Goal: Information Seeking & Learning: Learn about a topic

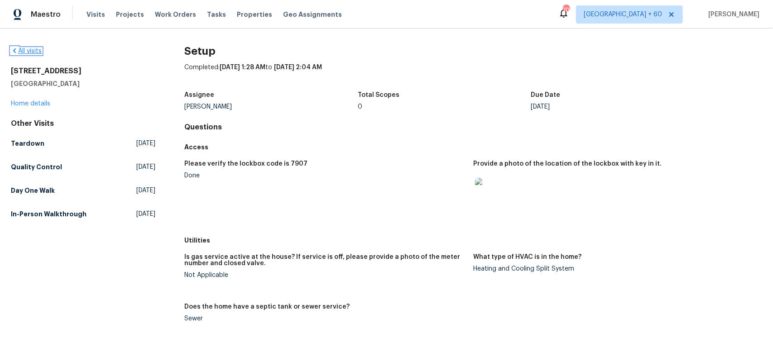
click at [20, 51] on link "All visits" at bounding box center [26, 51] width 31 height 6
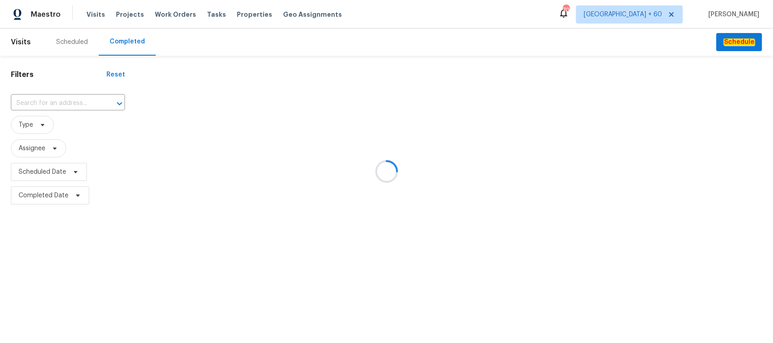
click at [72, 98] on div at bounding box center [386, 171] width 773 height 343
click at [72, 100] on div at bounding box center [386, 171] width 773 height 343
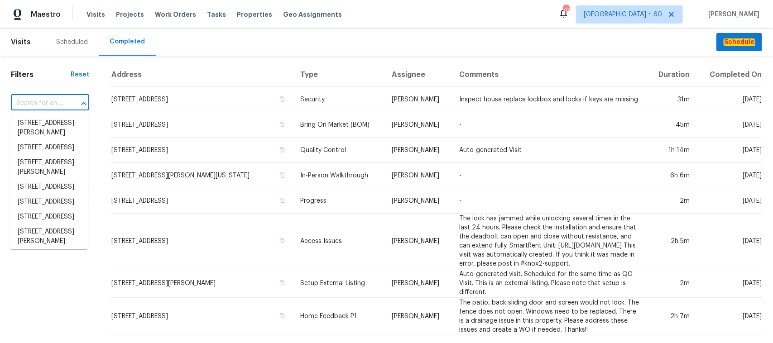
click at [52, 101] on input "text" at bounding box center [37, 103] width 53 height 14
paste input "[STREET_ADDRESS]"
type input "[STREET_ADDRESS]"
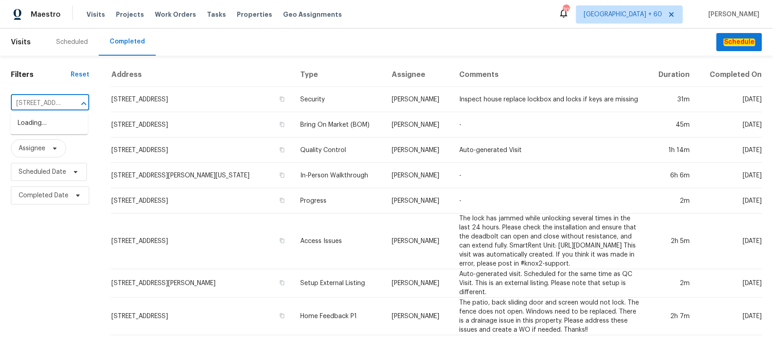
scroll to position [0, 74]
click at [41, 131] on li "[STREET_ADDRESS]" at bounding box center [48, 123] width 77 height 15
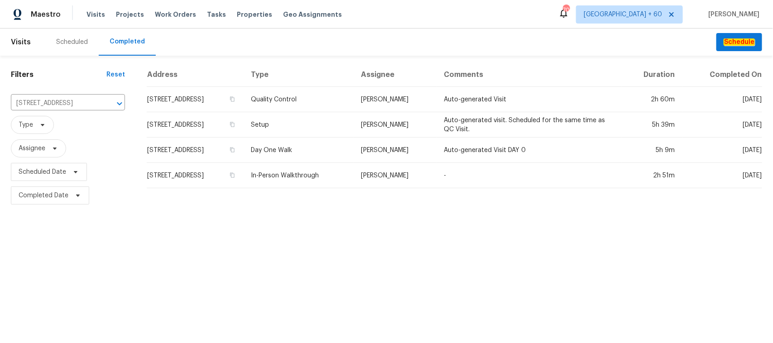
click at [309, 124] on td "Setup" at bounding box center [299, 124] width 110 height 25
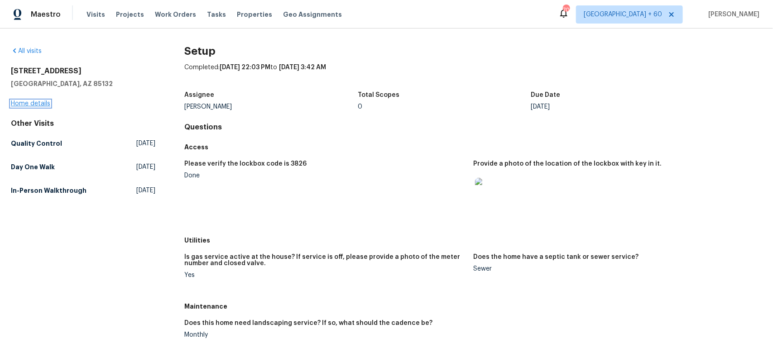
click at [38, 105] on link "Home details" at bounding box center [30, 103] width 39 height 6
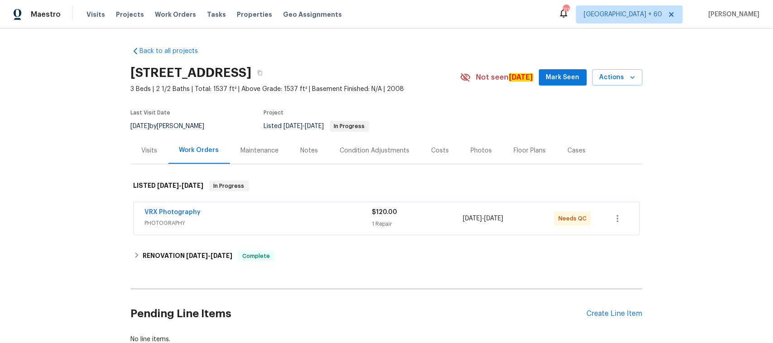
click at [476, 150] on div "Photos" at bounding box center [481, 150] width 21 height 9
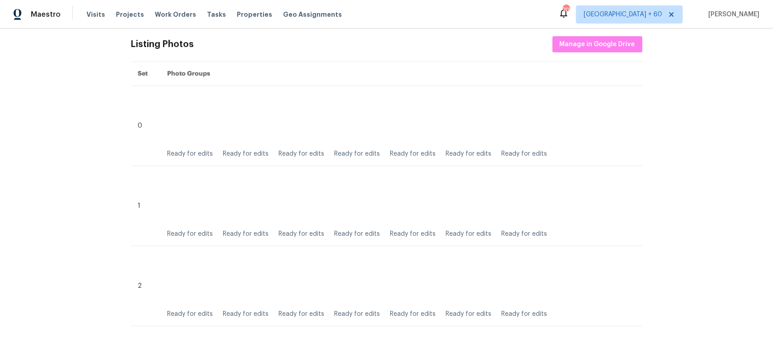
scroll to position [57, 0]
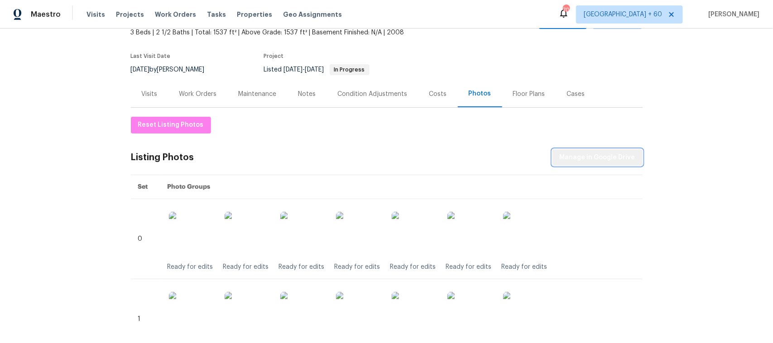
click at [600, 159] on span "Manage in Google Drive" at bounding box center [597, 157] width 76 height 11
